Goal: Find specific page/section: Find specific page/section

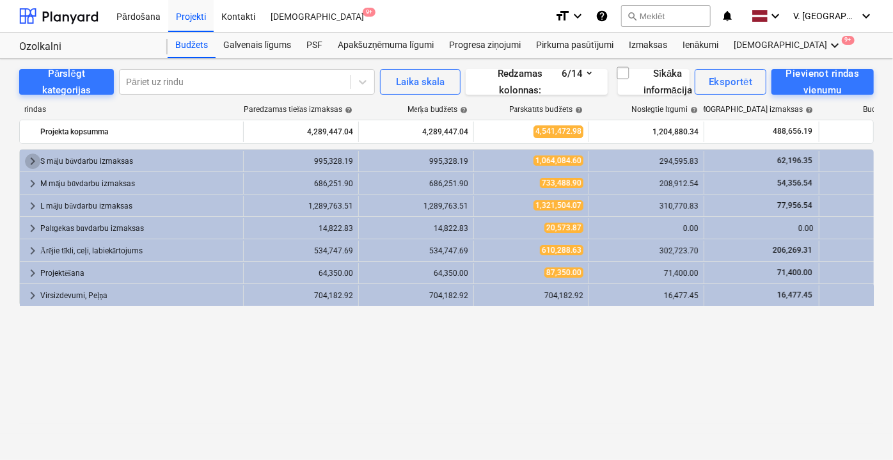
click at [31, 159] on span "keyboard_arrow_right" at bounding box center [32, 160] width 15 height 15
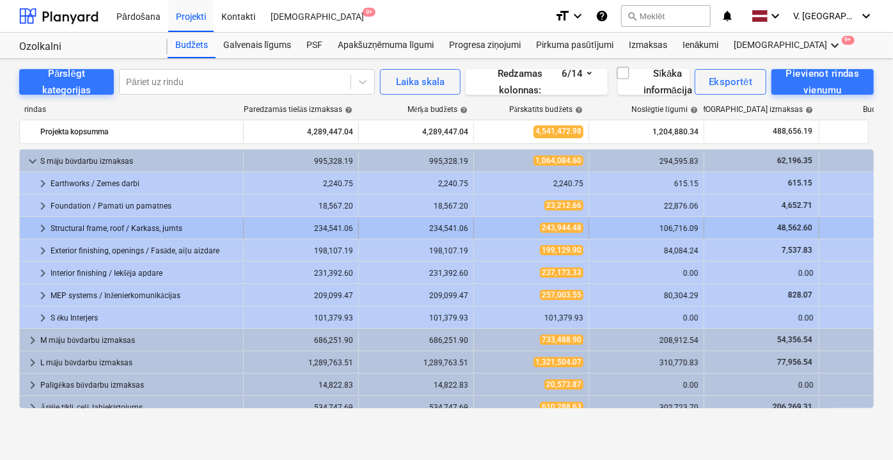
click at [42, 230] on span "keyboard_arrow_right" at bounding box center [42, 228] width 15 height 15
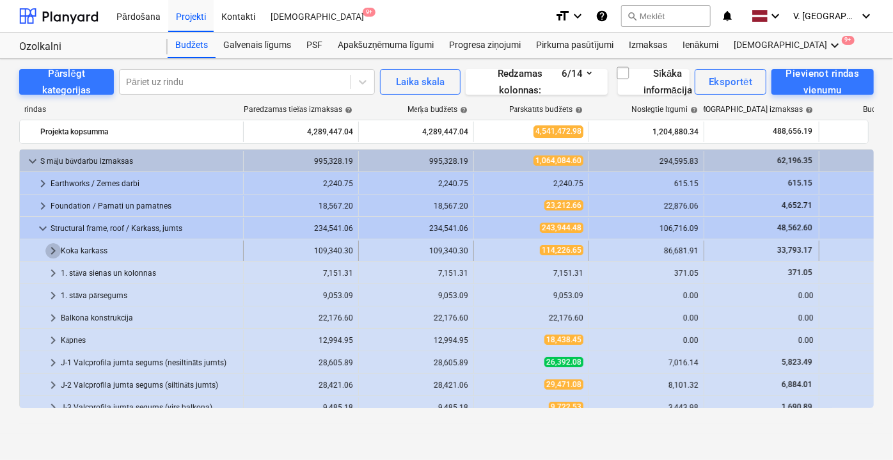
click at [58, 247] on span "keyboard_arrow_right" at bounding box center [52, 250] width 15 height 15
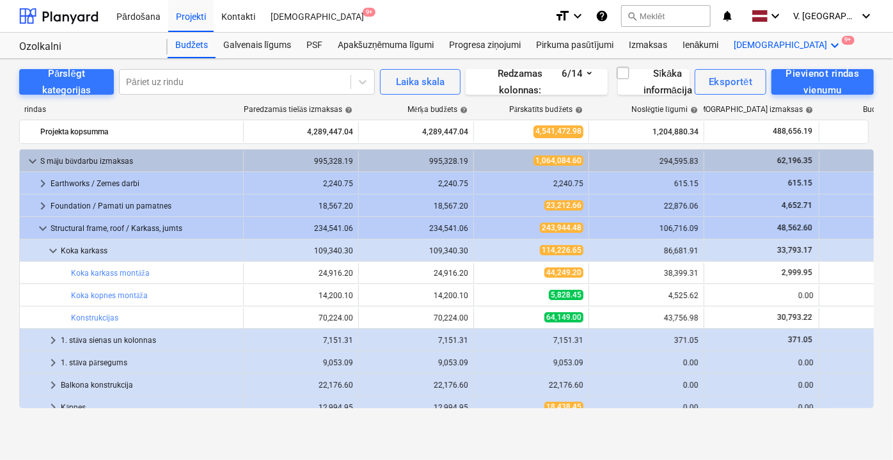
click at [747, 43] on div "Vairāk keyboard_arrow_down 9+" at bounding box center [788, 46] width 124 height 26
click at [747, 43] on div at bounding box center [446, 230] width 893 height 460
click at [411, 42] on div "Apakšuzņēmuma līgumi" at bounding box center [385, 46] width 111 height 26
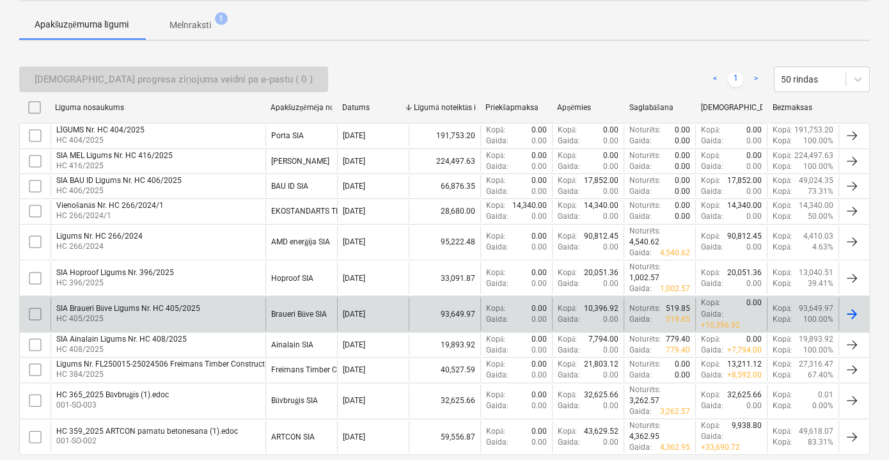
scroll to position [232, 0]
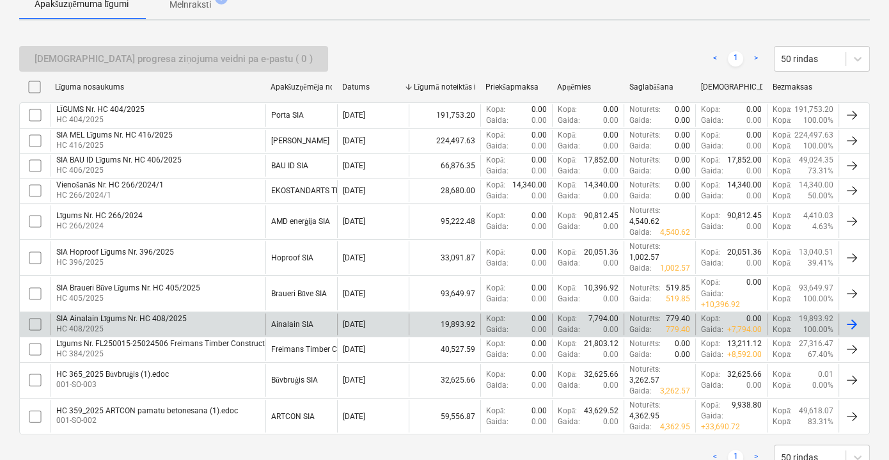
click at [230, 313] on div "SIA Ainalain Līgums Nr. HC 408/2025 HC 408/2025" at bounding box center [158, 324] width 215 height 22
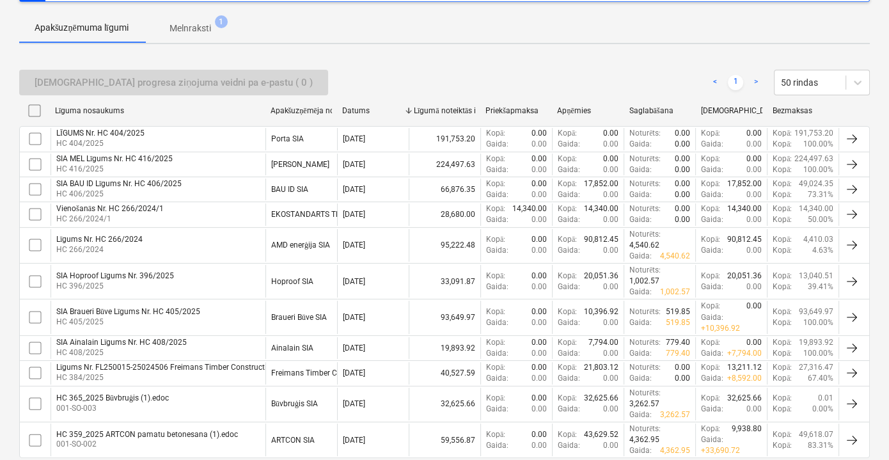
scroll to position [130, 0]
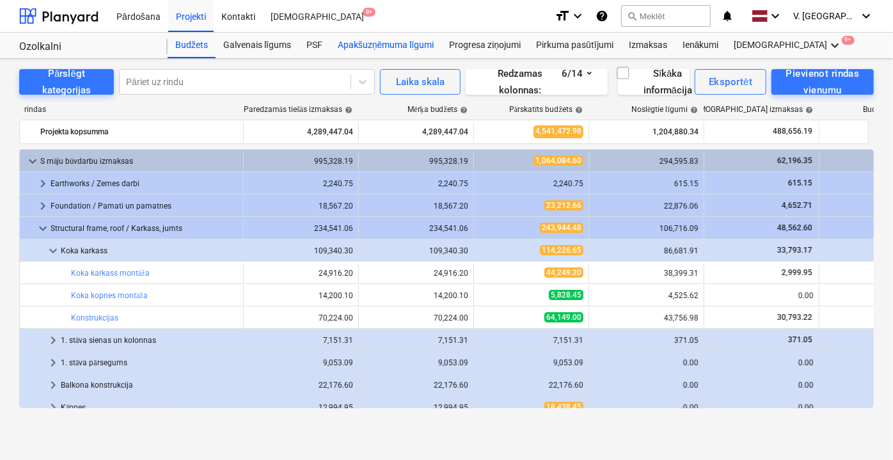
click at [411, 51] on div "Apakšuzņēmuma līgumi" at bounding box center [385, 46] width 111 height 26
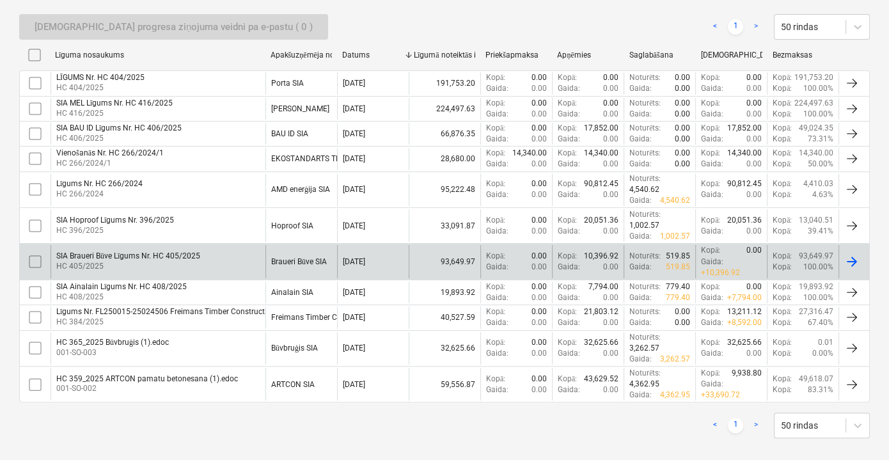
scroll to position [206, 0]
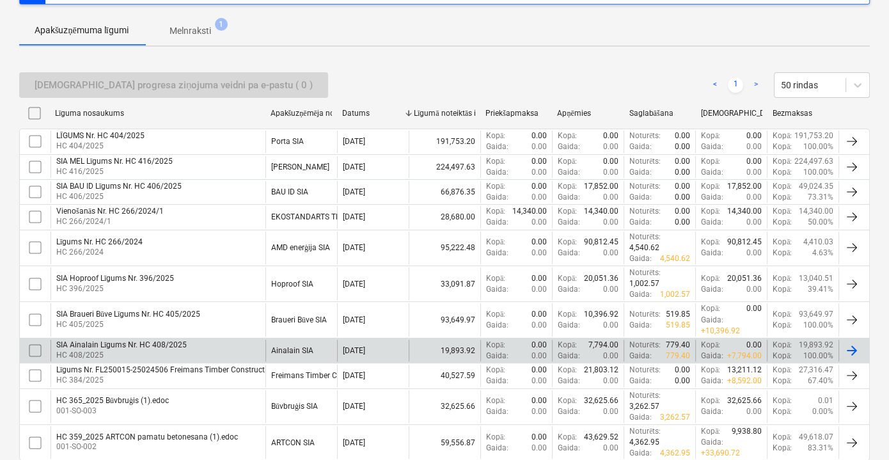
click at [259, 340] on div "SIA Ainalain Līgums Nr. HC 408/2025 HC 408/2025" at bounding box center [158, 351] width 215 height 22
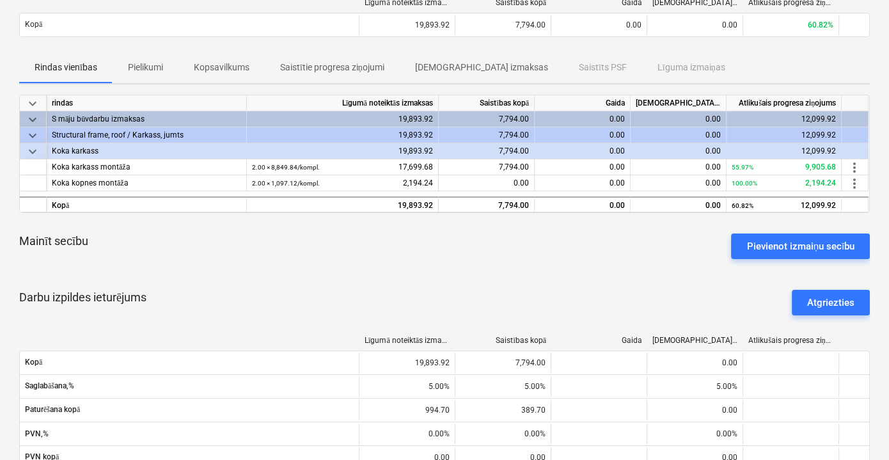
scroll to position [90, 0]
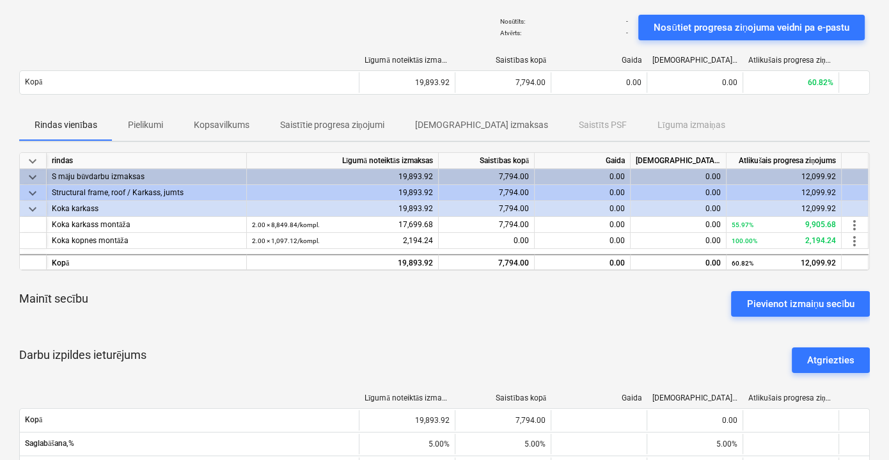
click at [500, 297] on div "Mainīt secību Pievienot izmaiņu secību" at bounding box center [444, 304] width 851 height 46
click at [554, 337] on div "Darbu izpildes ieturējums Atgriezties" at bounding box center [444, 360] width 851 height 46
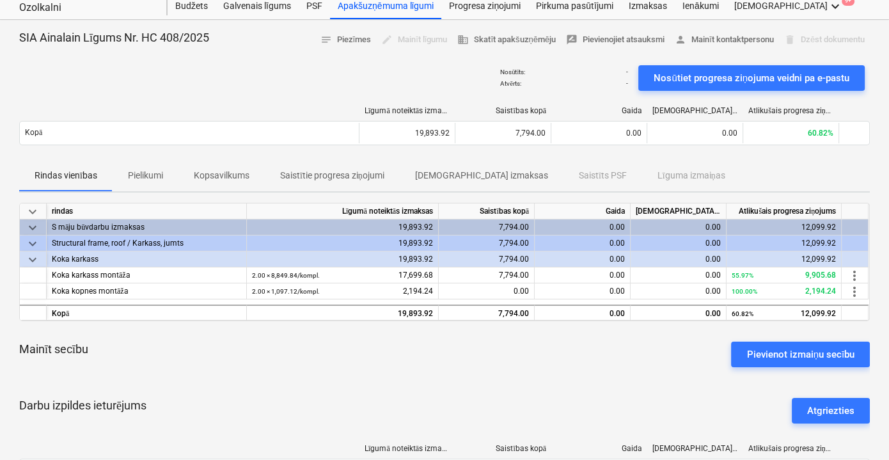
scroll to position [0, 0]
